Goal: Participate in discussion: Engage in conversation with other users on a specific topic

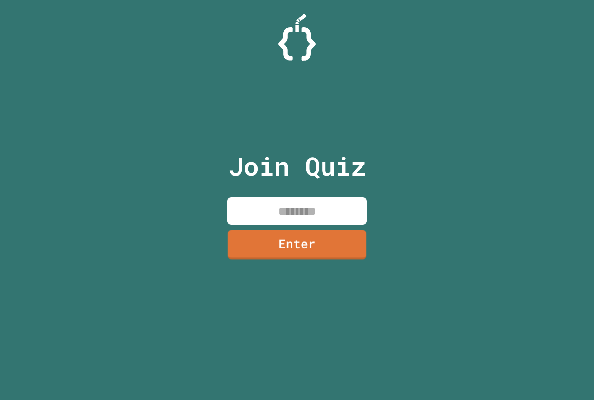
click at [288, 207] on input at bounding box center [296, 211] width 139 height 27
type input "********"
click at [305, 243] on link "Enter" at bounding box center [296, 244] width 139 height 29
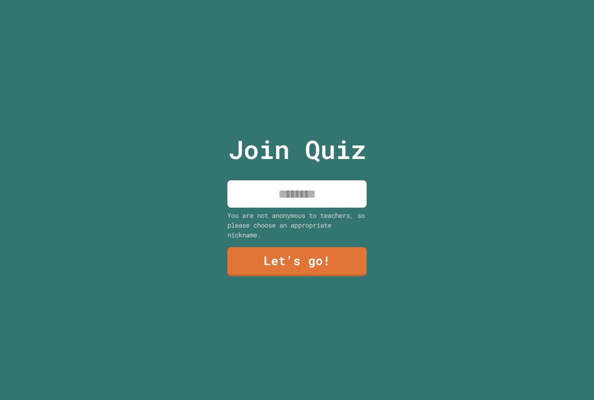
click at [294, 199] on input at bounding box center [296, 193] width 139 height 27
type input "*****"
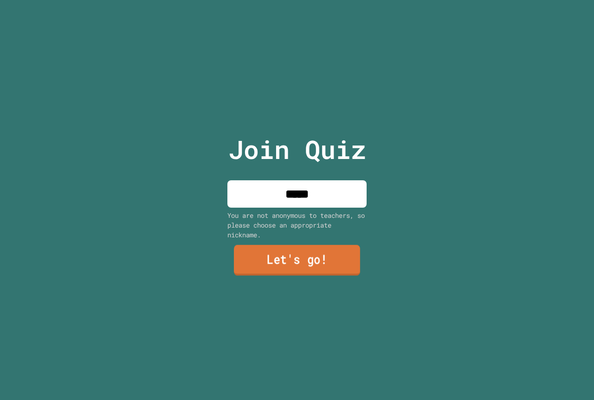
click at [289, 258] on link "Let's go!" at bounding box center [297, 260] width 126 height 31
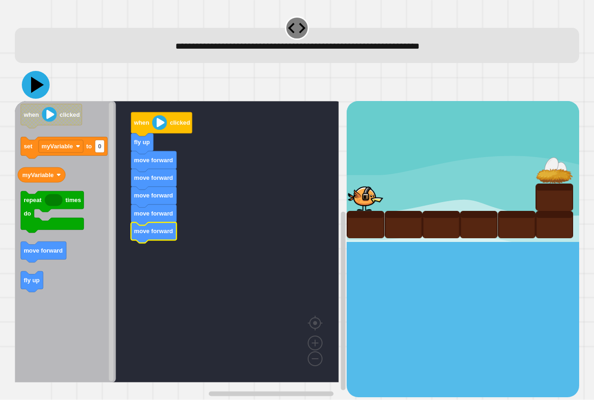
click at [36, 81] on icon at bounding box center [36, 85] width 28 height 28
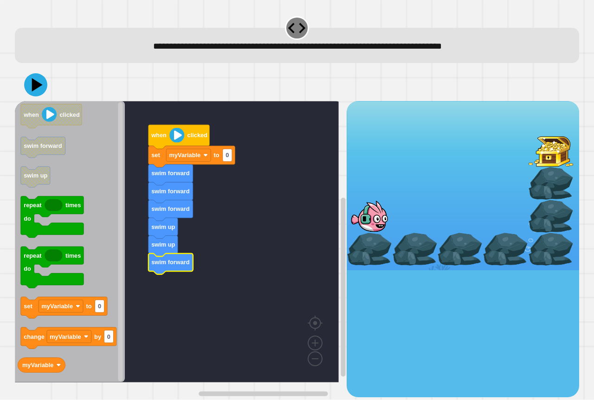
click at [44, 90] on icon at bounding box center [35, 84] width 23 height 23
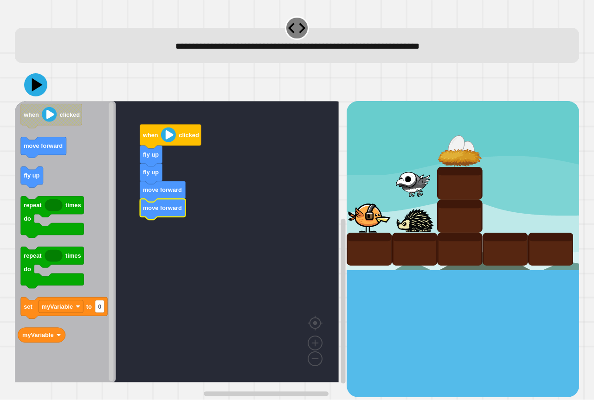
click at [24, 89] on div at bounding box center [297, 85] width 564 height 32
click at [31, 89] on icon at bounding box center [36, 85] width 24 height 24
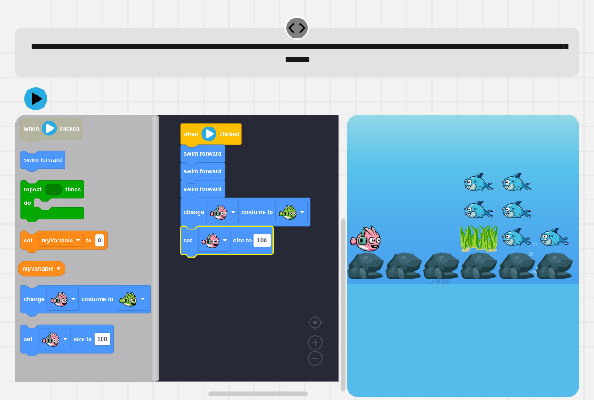
click at [261, 242] on text "100" at bounding box center [262, 240] width 10 height 7
type input "***"
click at [48, 103] on div at bounding box center [297, 99] width 564 height 32
click at [44, 101] on icon at bounding box center [36, 99] width 28 height 28
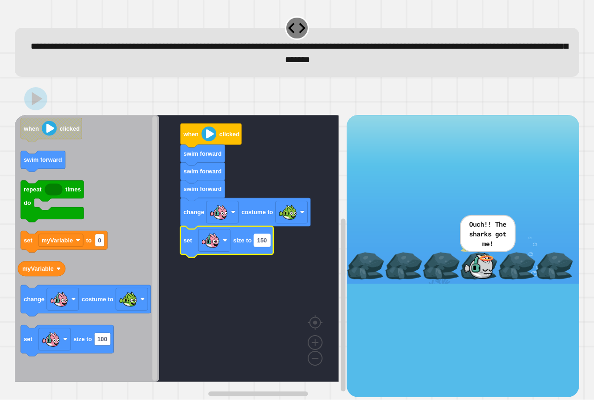
click at [262, 243] on text "150" at bounding box center [262, 240] width 10 height 7
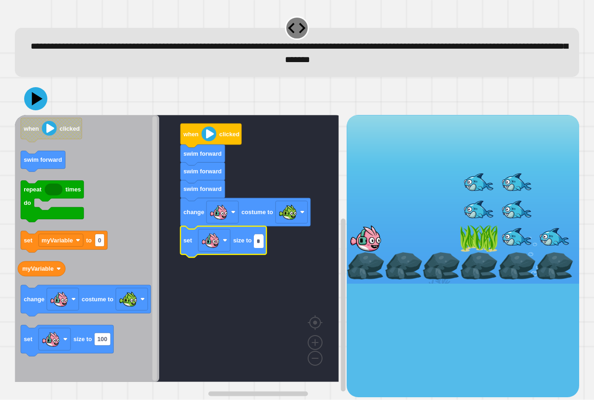
type input "**"
click at [30, 99] on icon at bounding box center [36, 99] width 24 height 24
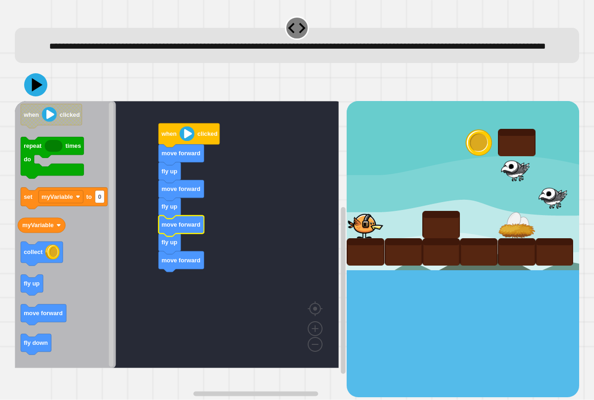
click at [71, 289] on div "when clicked move forward fly up move forward fly up move forward fly up move f…" at bounding box center [181, 249] width 332 height 296
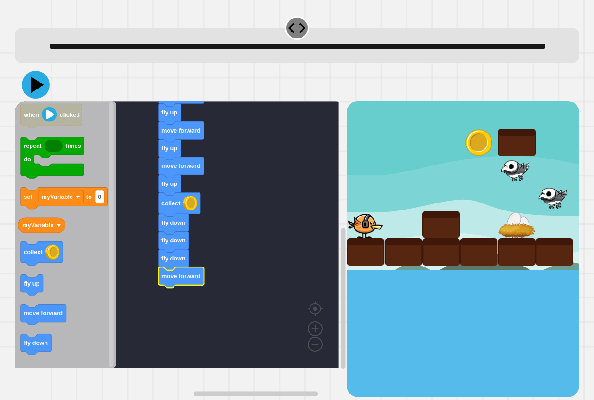
click at [26, 99] on icon at bounding box center [36, 85] width 28 height 28
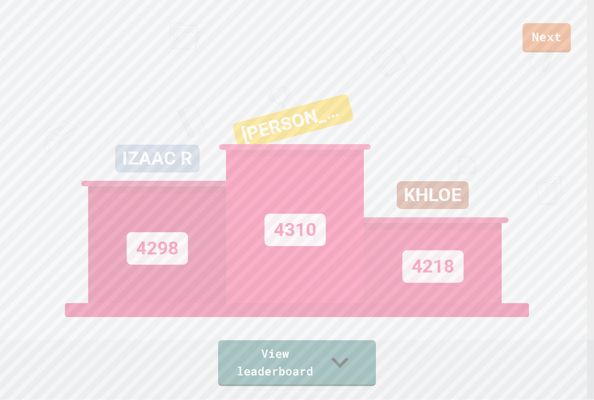
click at [358, 303] on div "4310" at bounding box center [295, 227] width 138 height 154
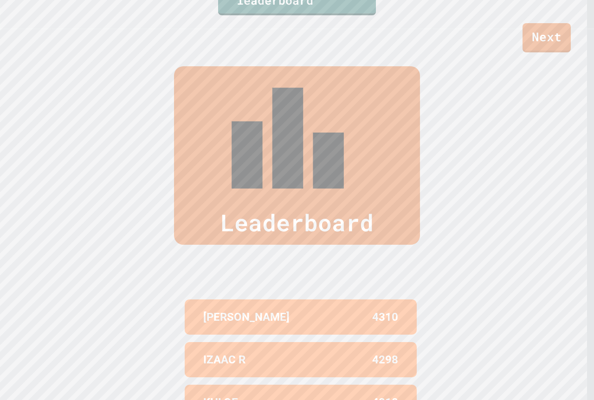
scroll to position [404, 0]
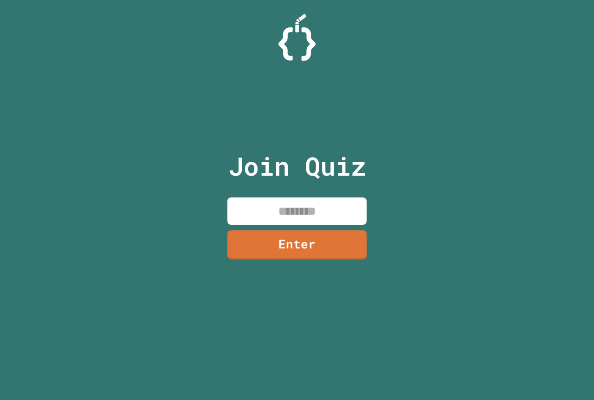
click at [275, 211] on input at bounding box center [296, 211] width 139 height 27
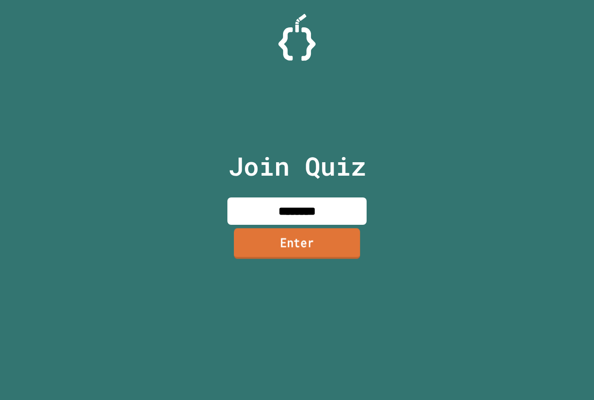
type input "********"
click at [288, 239] on link "Enter" at bounding box center [297, 243] width 126 height 31
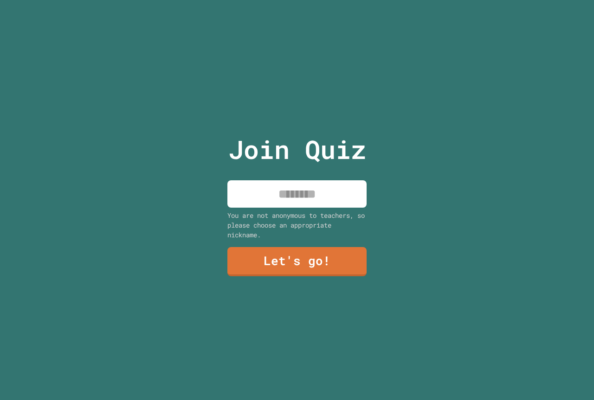
click at [285, 197] on input at bounding box center [296, 193] width 139 height 27
type input "*****"
click at [286, 265] on link "Let's go!" at bounding box center [296, 261] width 139 height 31
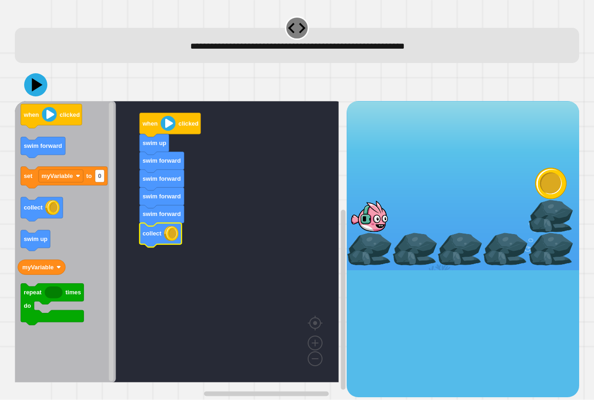
click at [26, 81] on icon at bounding box center [35, 84] width 23 height 23
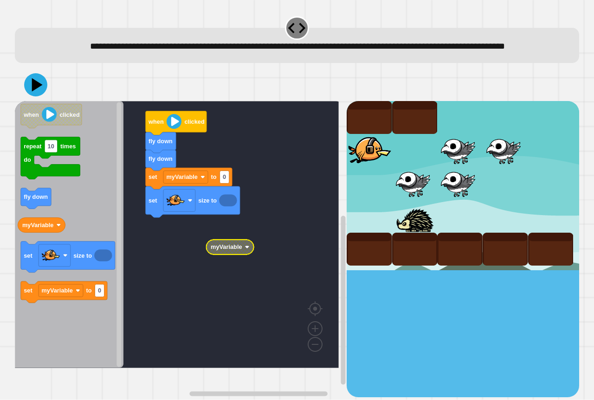
click at [208, 289] on rect "Blockly Workspace" at bounding box center [177, 234] width 324 height 267
click at [227, 251] on text "myVariable" at bounding box center [227, 247] width 32 height 7
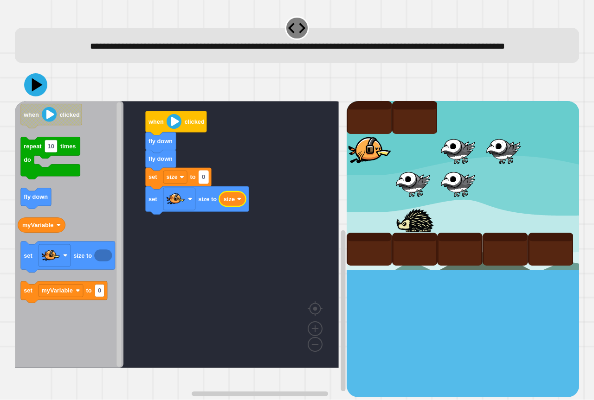
click at [206, 184] on rect "Blockly Workspace" at bounding box center [203, 177] width 9 height 13
type input "***"
click at [189, 211] on rect "Blockly Workspace" at bounding box center [179, 199] width 32 height 22
click at [185, 211] on rect "Blockly Workspace" at bounding box center [179, 199] width 32 height 22
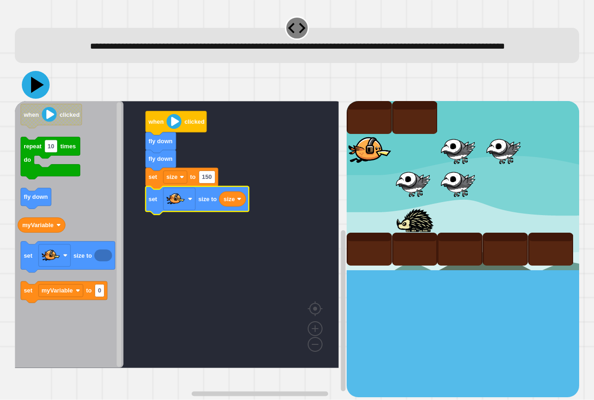
click at [31, 99] on icon at bounding box center [36, 85] width 28 height 28
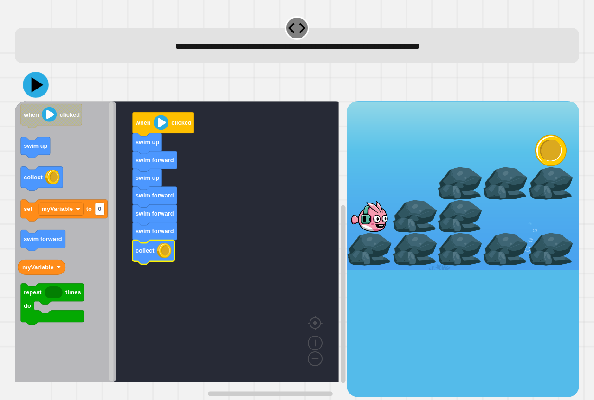
click at [45, 84] on icon at bounding box center [36, 85] width 26 height 26
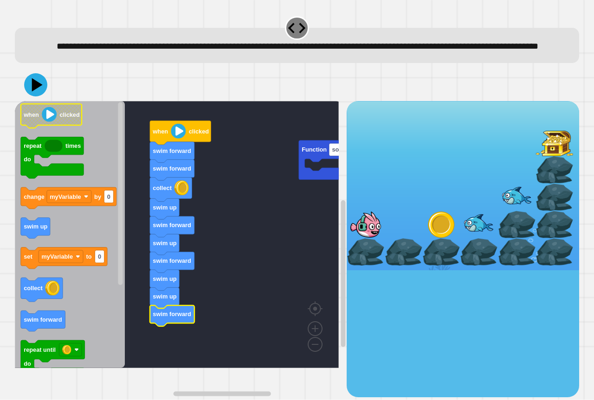
click at [32, 96] on icon at bounding box center [35, 84] width 23 height 23
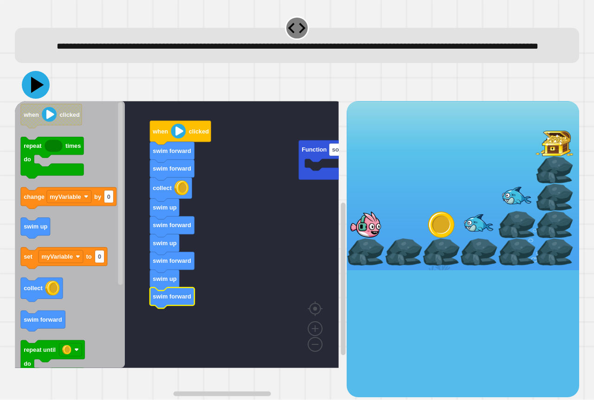
click at [26, 99] on icon at bounding box center [36, 85] width 28 height 28
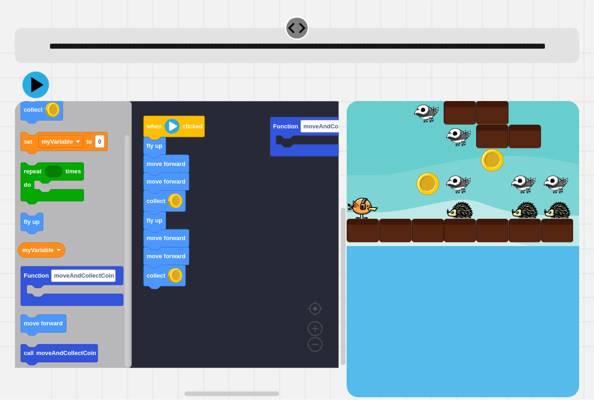
click at [30, 97] on icon at bounding box center [35, 85] width 26 height 26
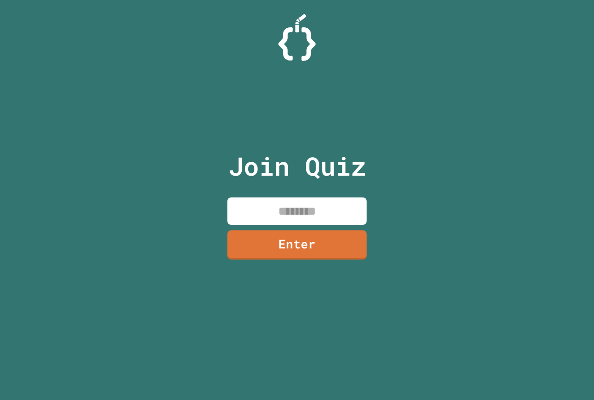
click at [319, 211] on input at bounding box center [296, 211] width 139 height 27
paste input
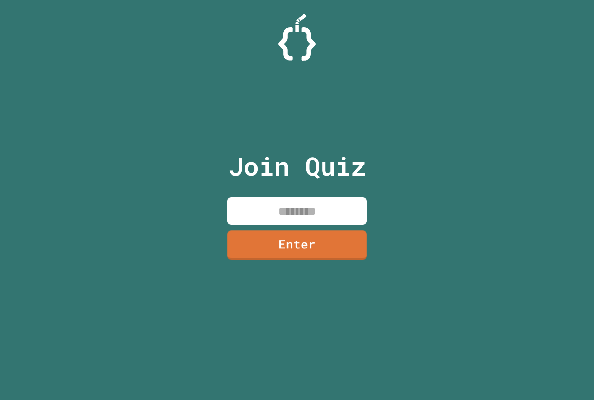
paste input
click at [276, 205] on input at bounding box center [296, 211] width 139 height 27
click at [426, 165] on div "Join Quiz Enter" at bounding box center [297, 200] width 594 height 400
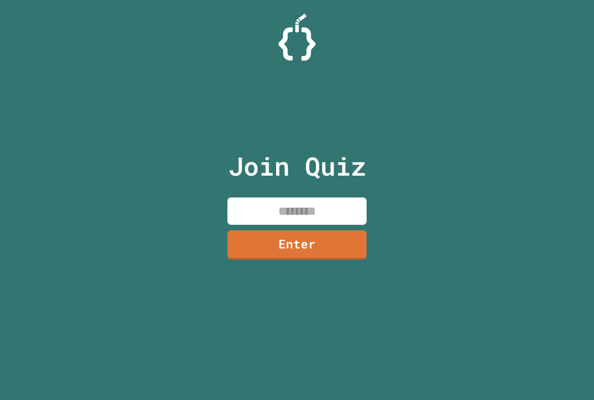
click at [331, 211] on input at bounding box center [296, 211] width 139 height 27
paste input "********"
type input "********"
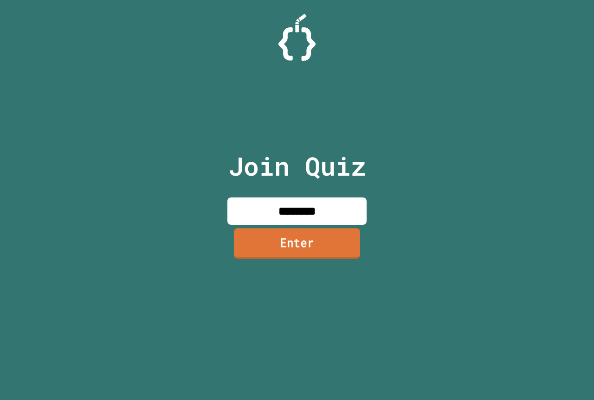
click at [339, 244] on link "Enter" at bounding box center [297, 243] width 126 height 31
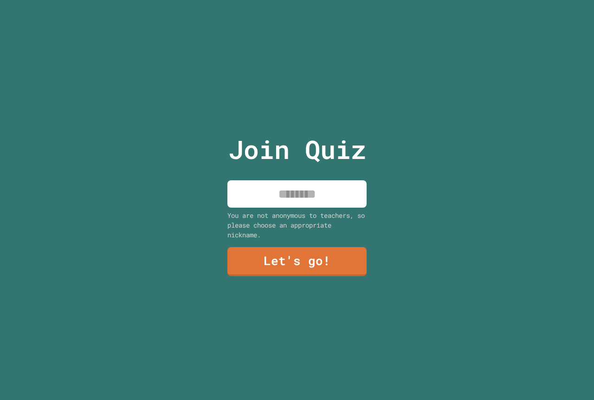
click at [311, 194] on input at bounding box center [296, 193] width 139 height 27
type input "*****"
click at [303, 252] on link "Let's go!" at bounding box center [296, 261] width 139 height 29
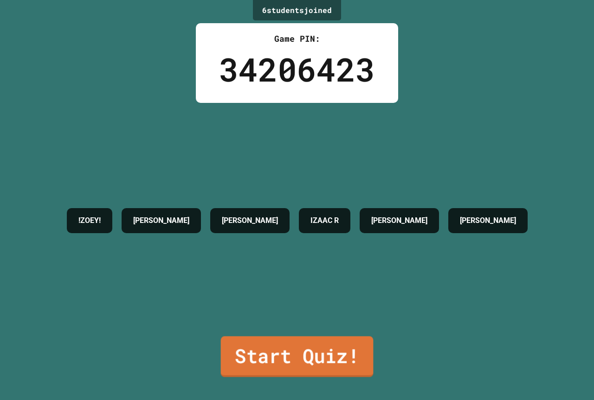
click at [297, 345] on link "Start Quiz!" at bounding box center [297, 356] width 153 height 41
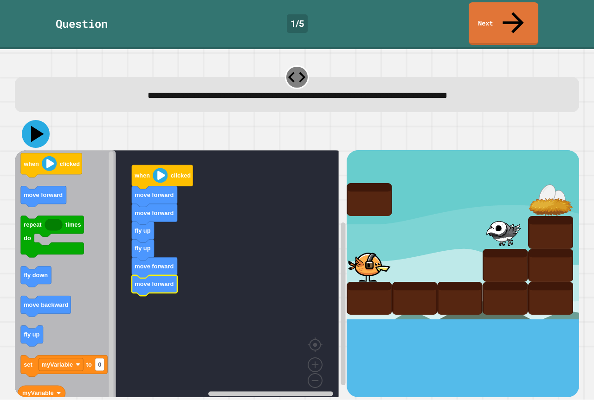
click at [36, 120] on icon at bounding box center [36, 134] width 28 height 28
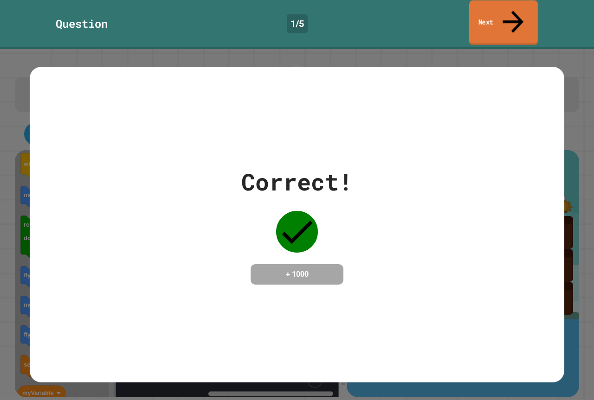
click at [480, 12] on link "Next" at bounding box center [503, 22] width 69 height 45
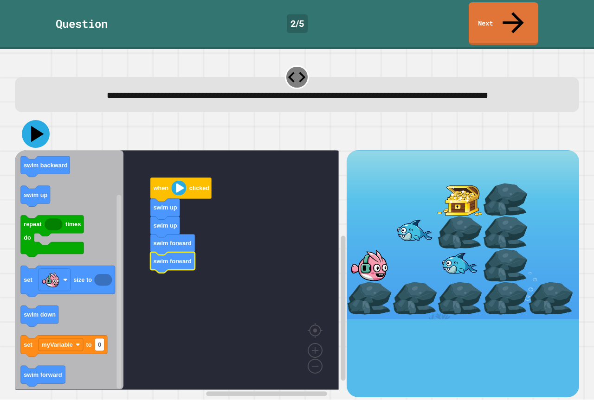
click at [30, 122] on icon at bounding box center [36, 134] width 28 height 28
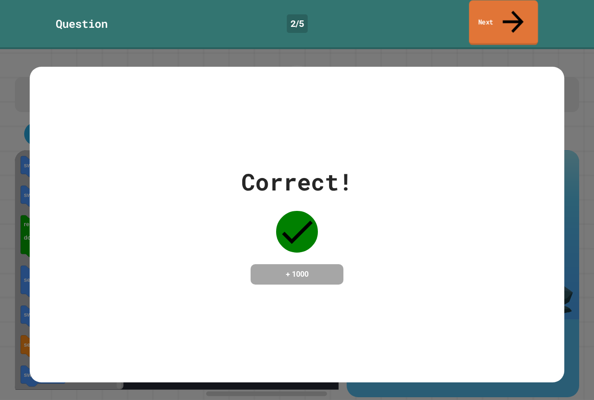
click at [492, 15] on link "Next" at bounding box center [503, 22] width 69 height 45
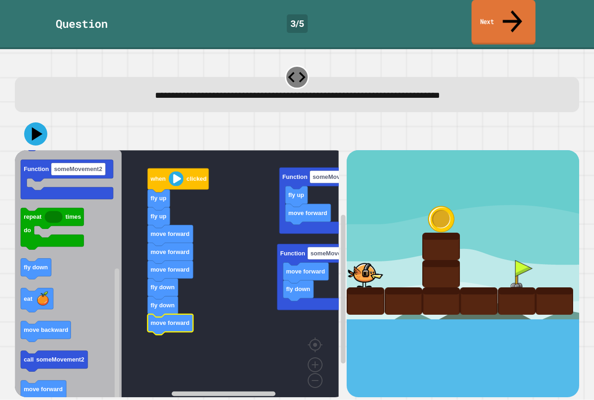
drag, startPoint x: 475, startPoint y: 18, endPoint x: 469, endPoint y: 29, distance: 12.3
click at [475, 19] on link "Next" at bounding box center [503, 22] width 64 height 45
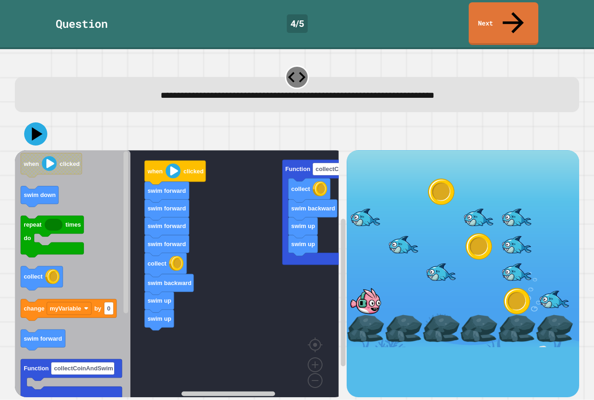
click at [85, 249] on icon "when clicked swim down repeat times do collect change myVariable by 0 swim forw…" at bounding box center [72, 277] width 115 height 254
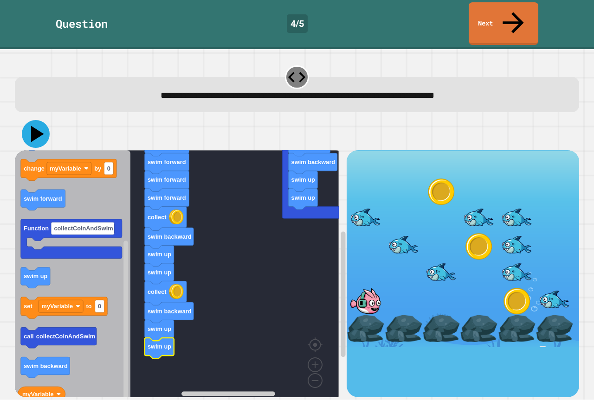
click at [39, 120] on icon at bounding box center [36, 134] width 28 height 28
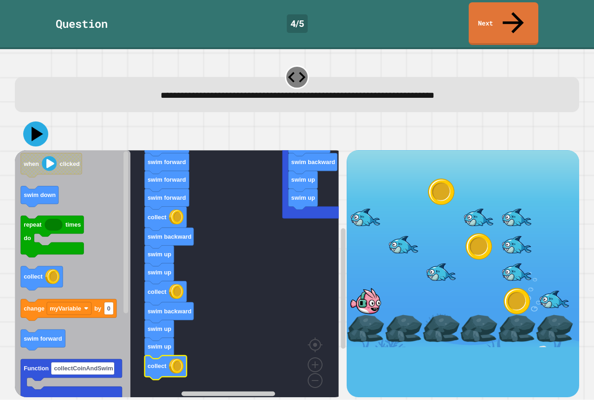
click at [39, 127] on icon at bounding box center [38, 134] width 12 height 14
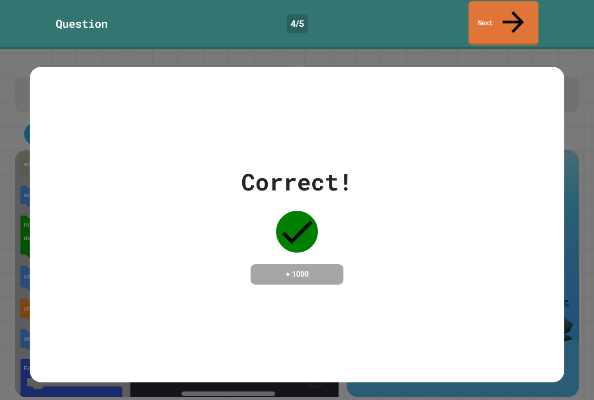
click at [496, 19] on link "Next" at bounding box center [503, 23] width 70 height 44
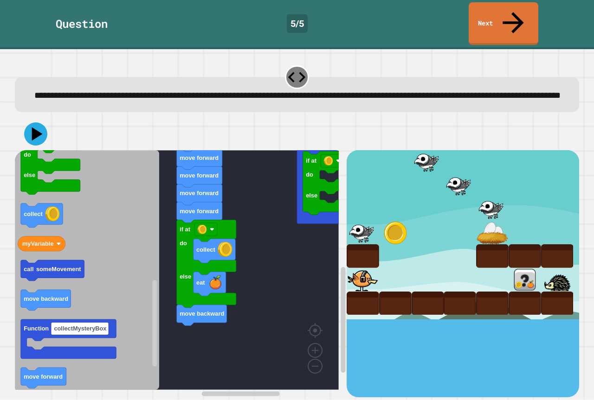
click at [101, 294] on icon "when clicked change costume to fly up eat set size to set myVariable to 0 Funct…" at bounding box center [87, 270] width 144 height 240
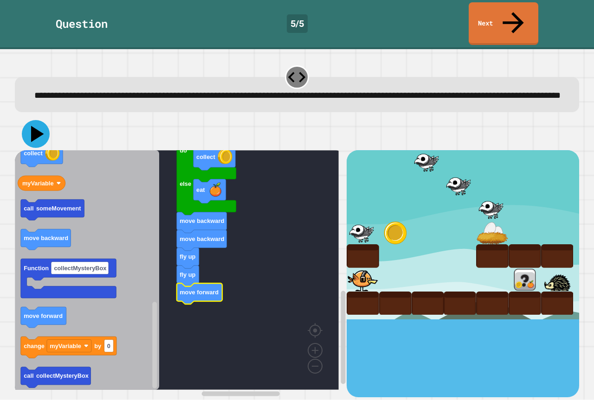
click at [41, 127] on icon at bounding box center [37, 134] width 13 height 16
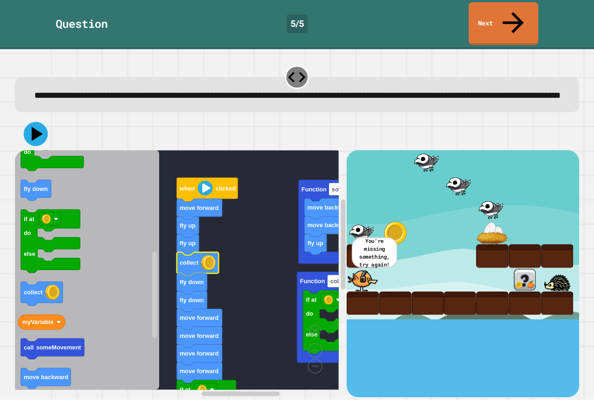
click at [33, 128] on icon at bounding box center [37, 134] width 11 height 14
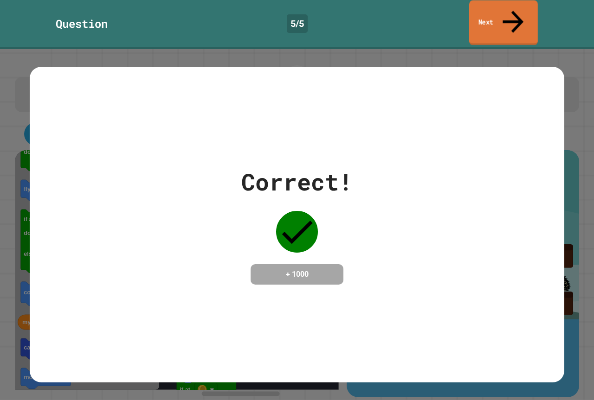
click at [479, 16] on link "Next" at bounding box center [503, 22] width 69 height 45
